Goal: Obtain resource: Download file/media

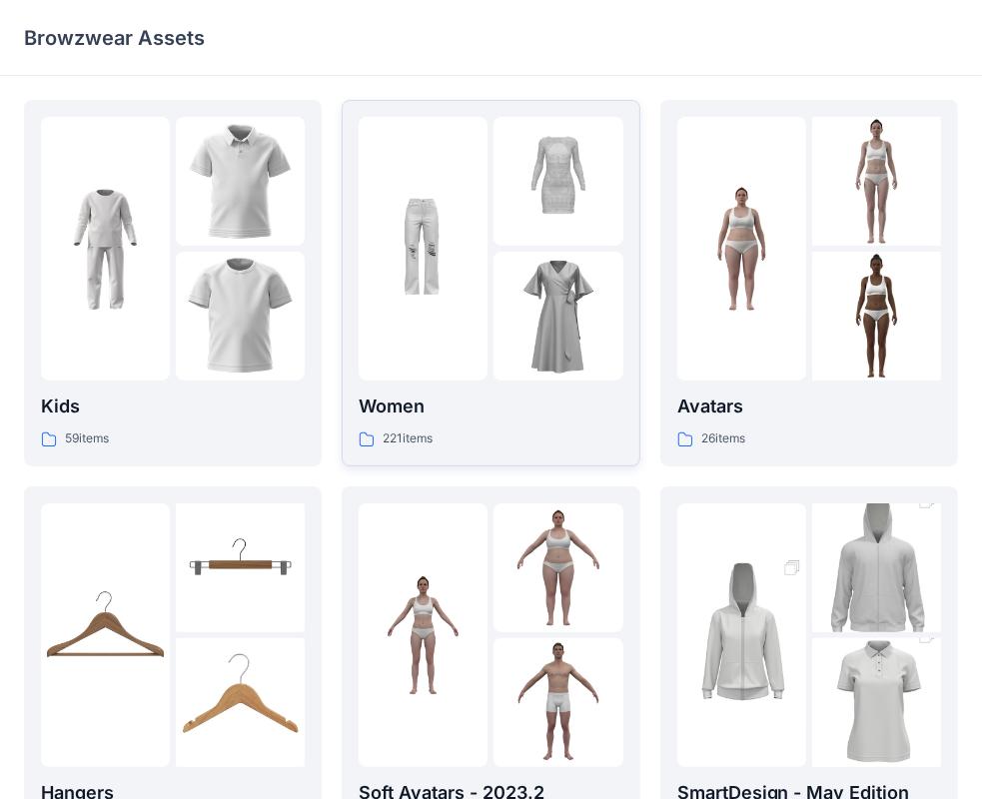
click at [521, 296] on div at bounding box center [558, 316] width 129 height 129
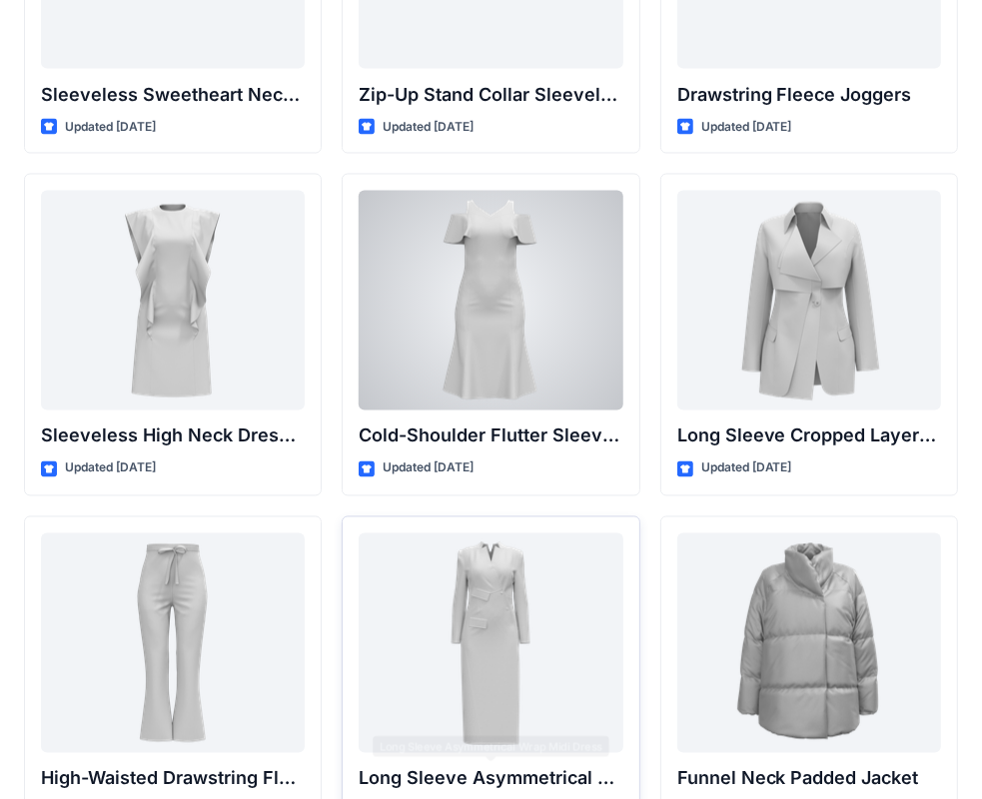
scroll to position [7013, 0]
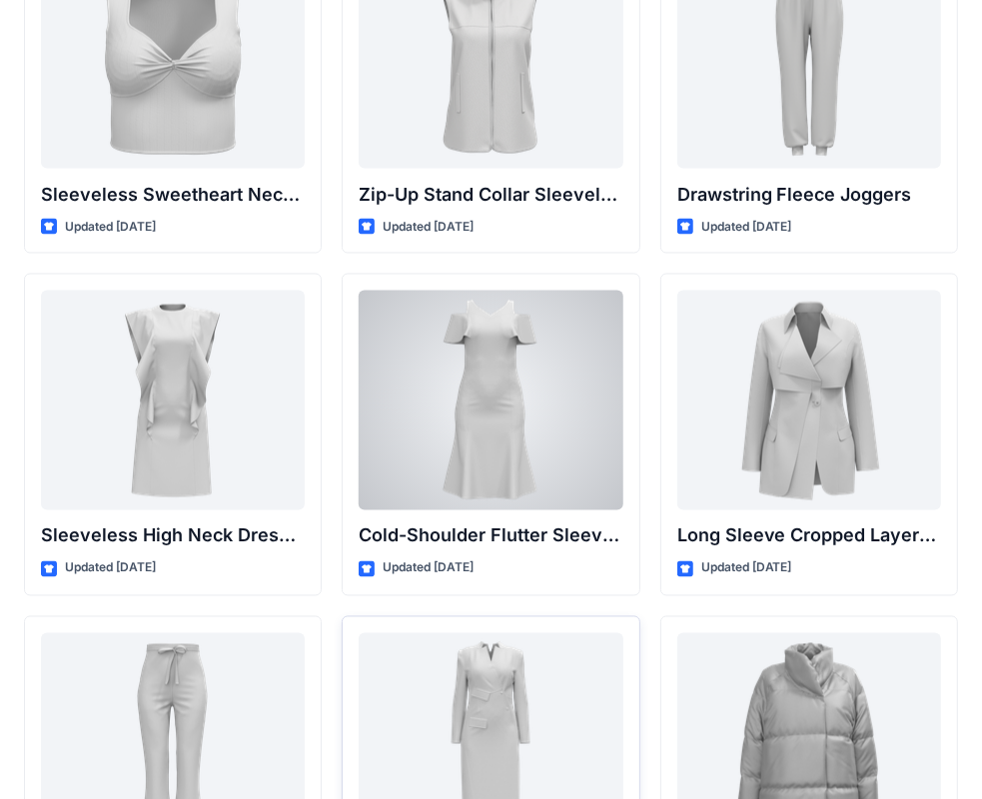
click at [556, 465] on div at bounding box center [491, 401] width 264 height 220
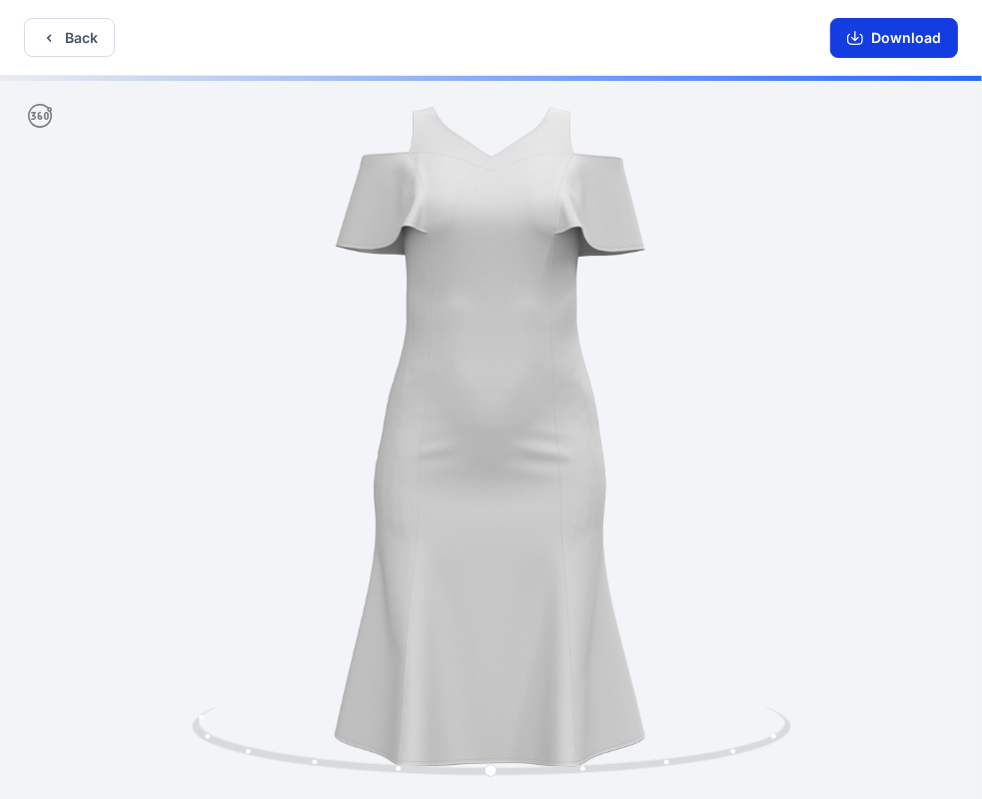
click at [916, 44] on button "Download" at bounding box center [894, 38] width 128 height 40
click at [73, 32] on button "Back" at bounding box center [69, 37] width 91 height 39
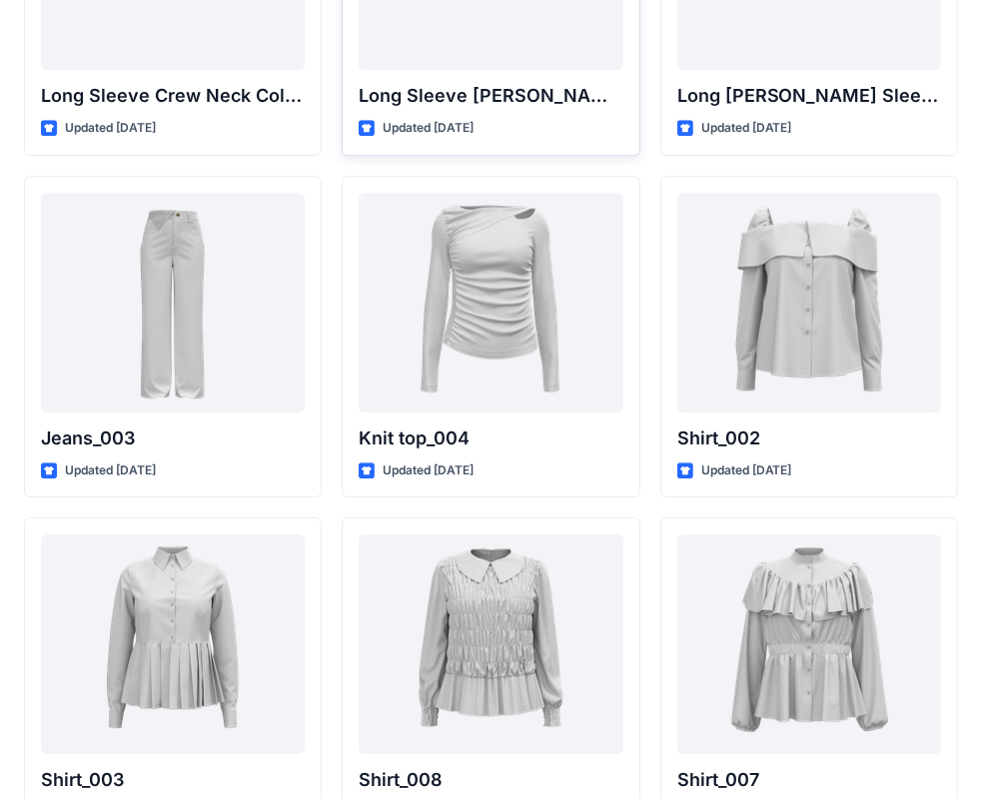
scroll to position [8181, 0]
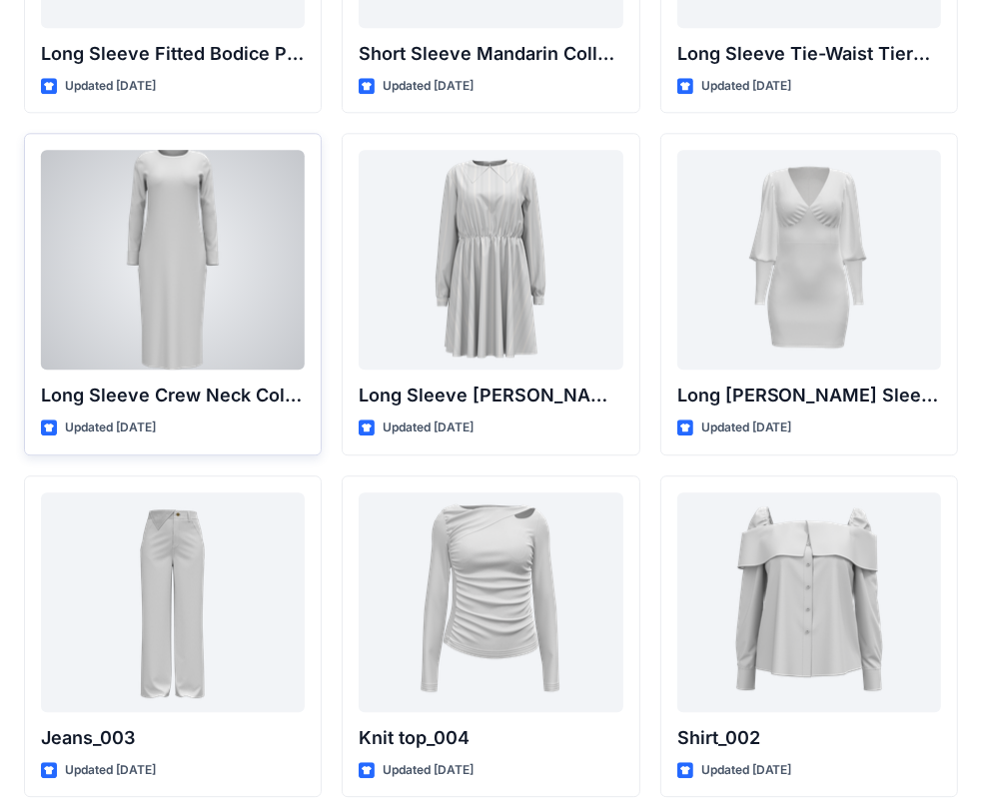
click at [192, 267] on div at bounding box center [173, 260] width 264 height 220
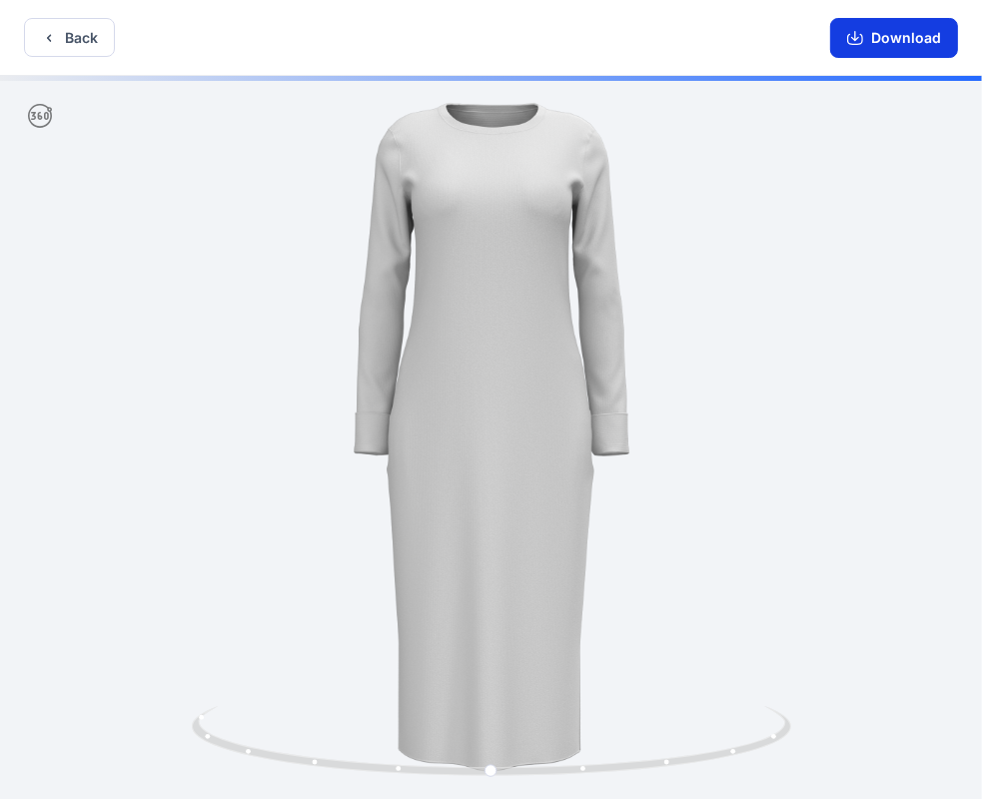
click at [863, 34] on icon "button" at bounding box center [855, 38] width 16 height 16
click at [60, 52] on button "Back" at bounding box center [69, 37] width 91 height 39
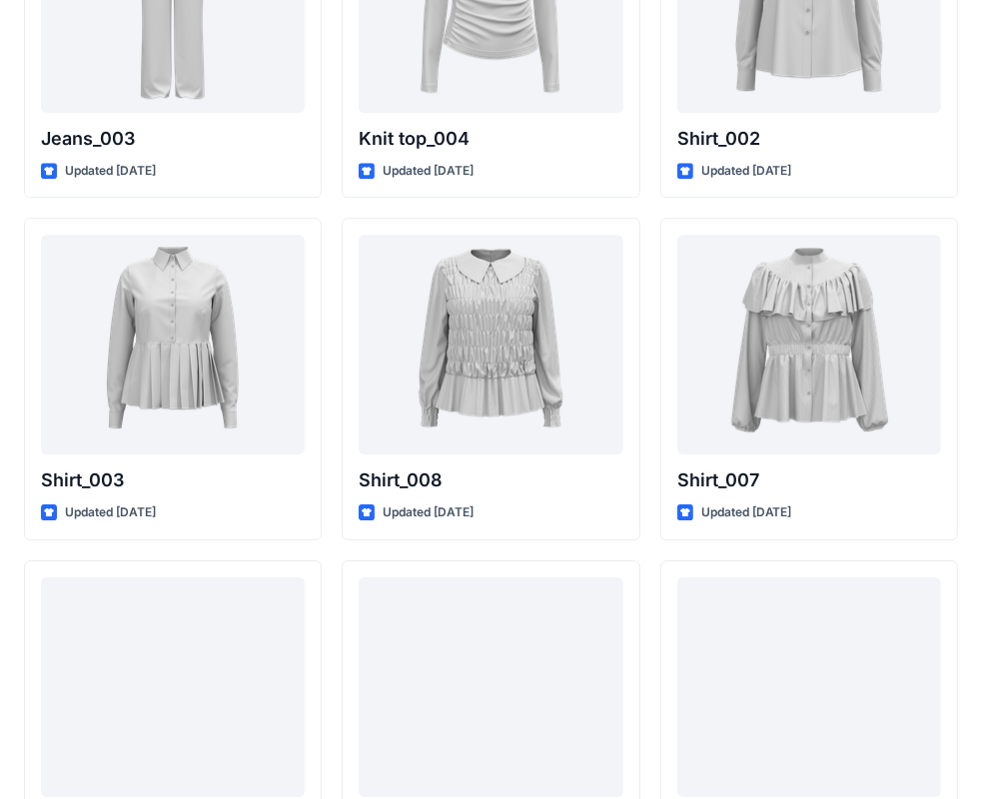
scroll to position [8948, 0]
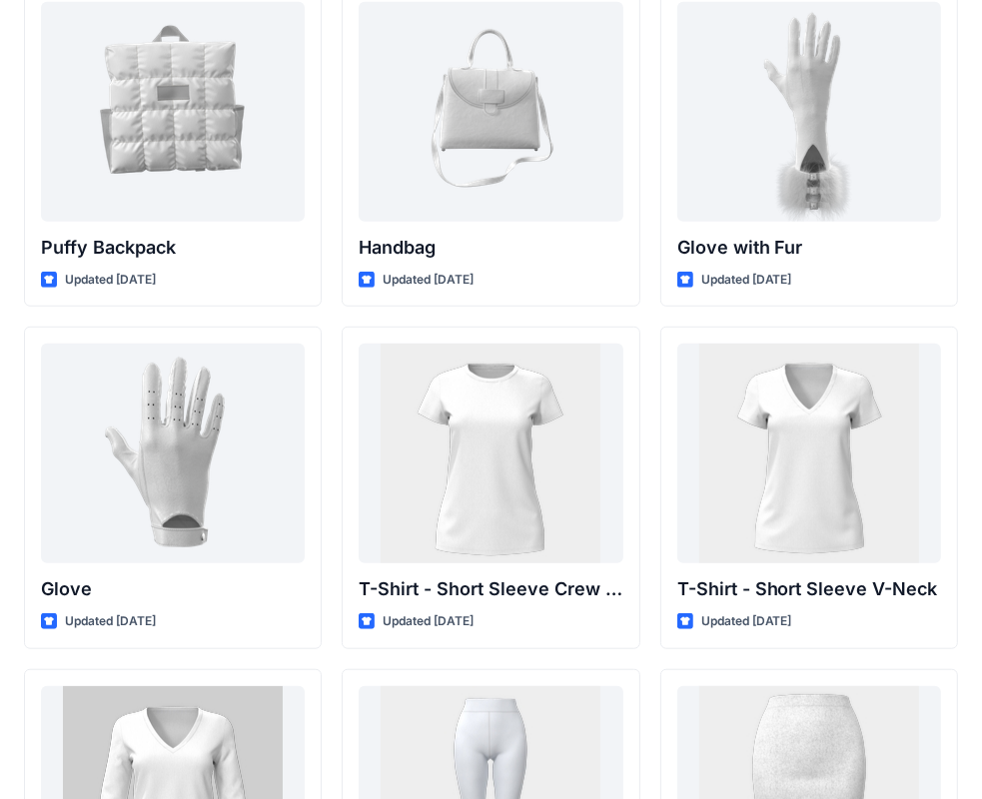
scroll to position [15785, 0]
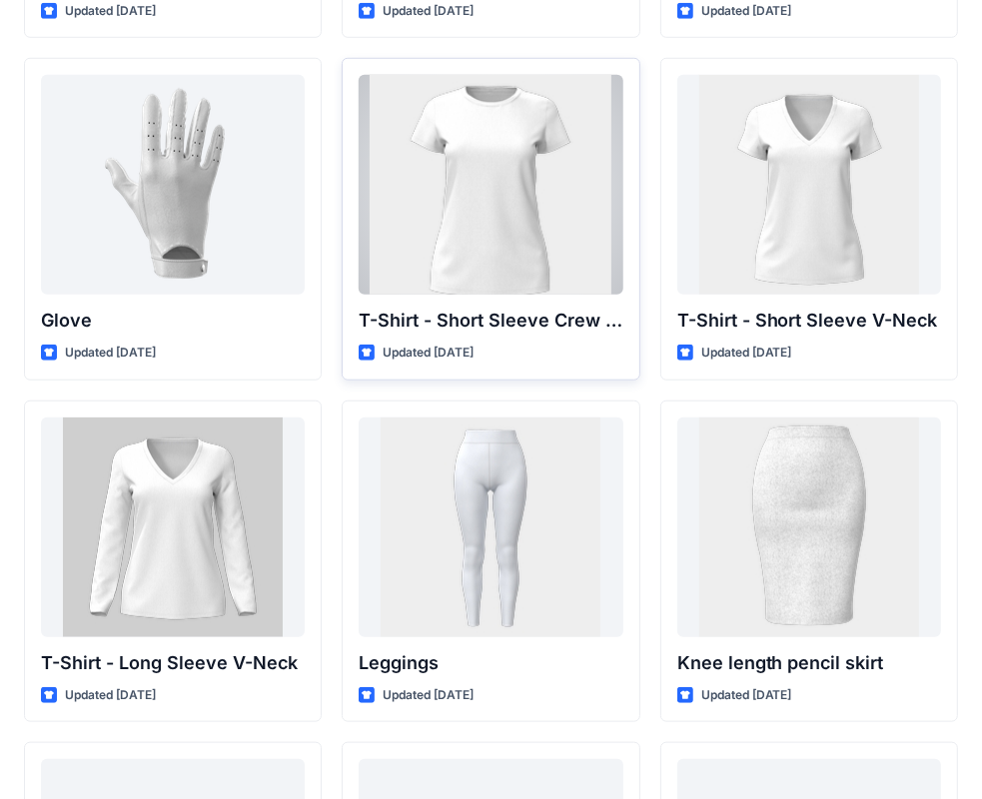
click at [544, 182] on div at bounding box center [491, 185] width 264 height 220
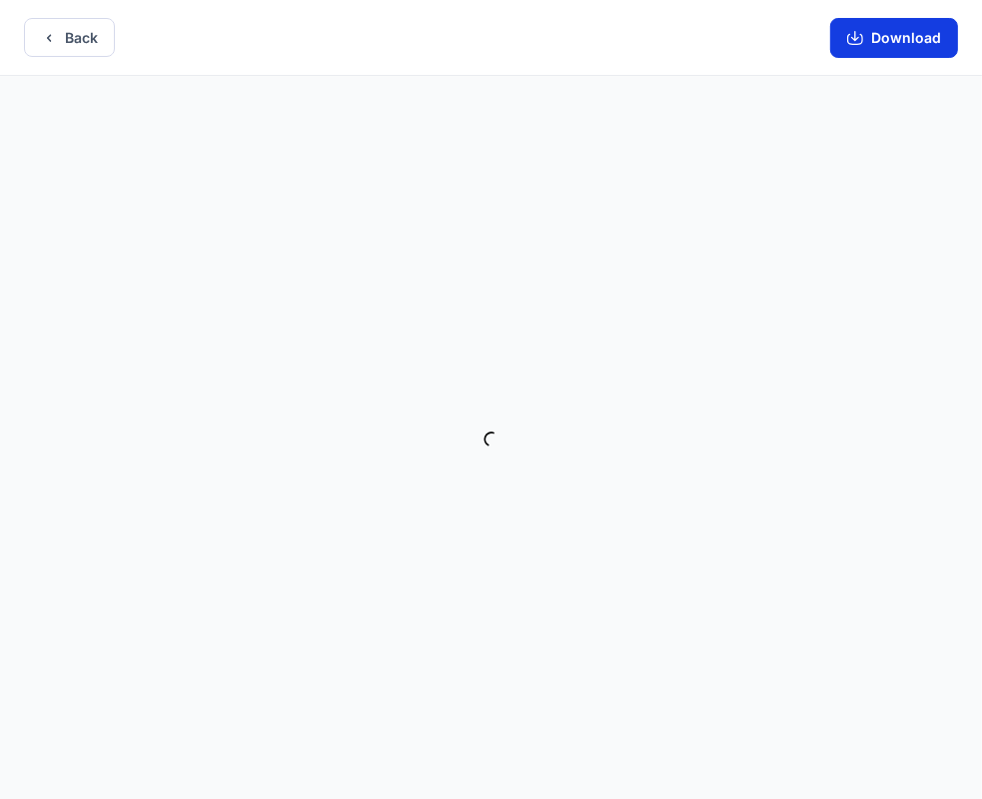
click at [883, 41] on button "Download" at bounding box center [894, 38] width 128 height 40
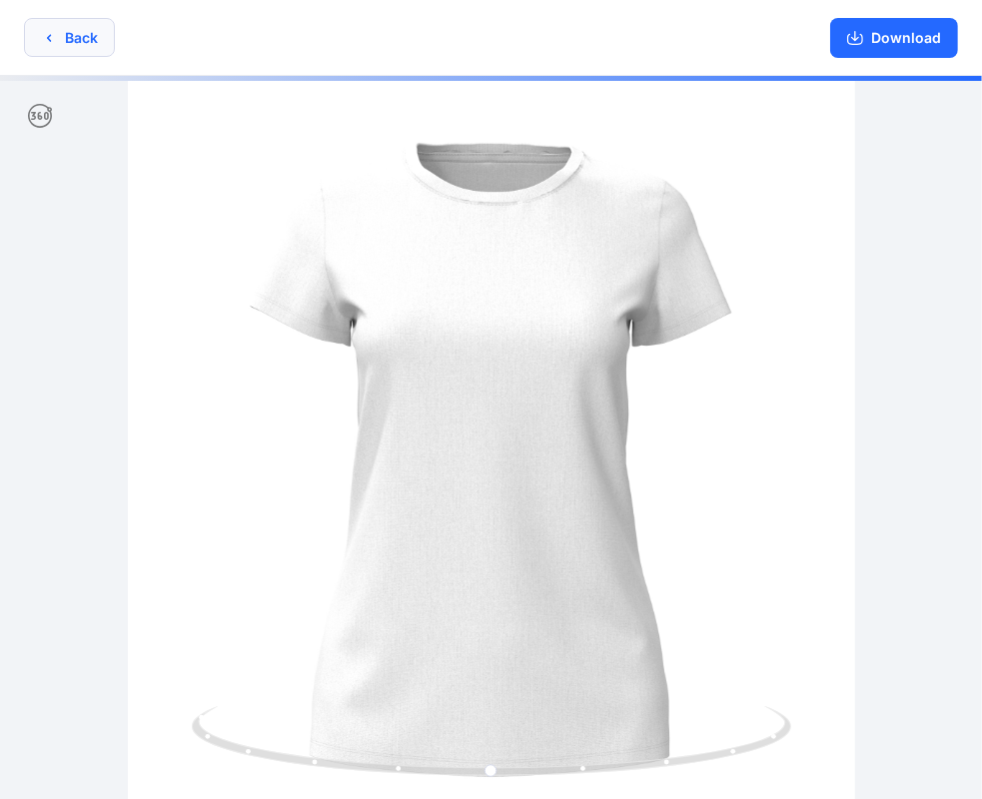
click at [58, 39] on button "Back" at bounding box center [69, 37] width 91 height 39
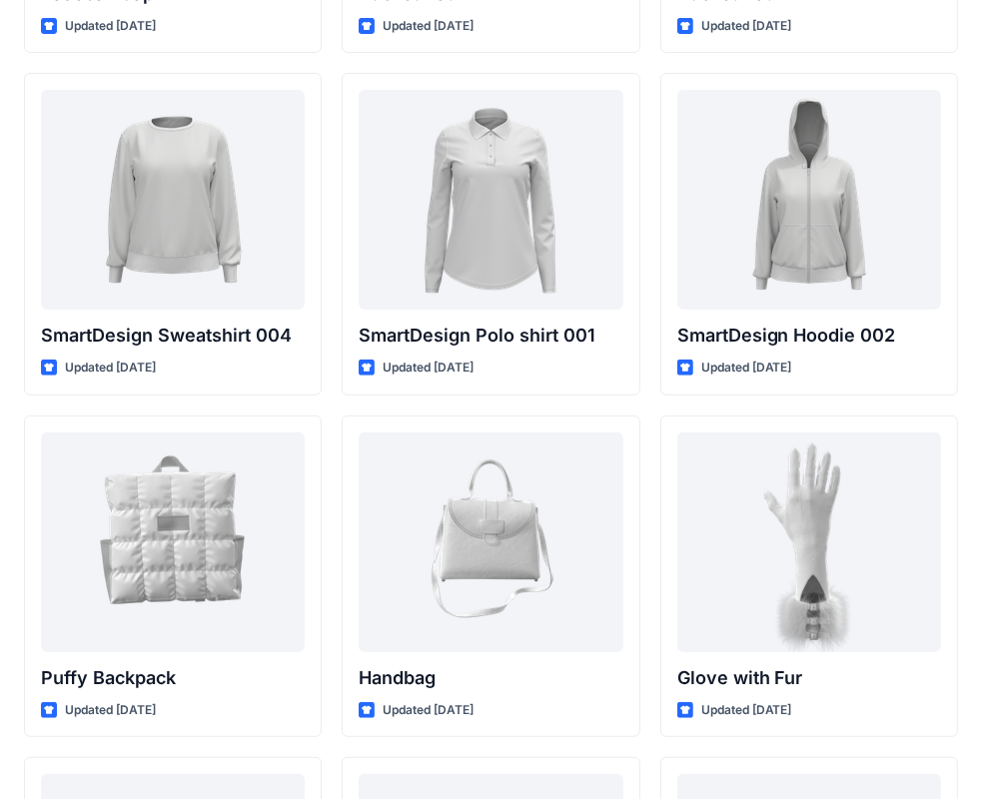
scroll to position [14886, 0]
